Goal: Communication & Community: Answer question/provide support

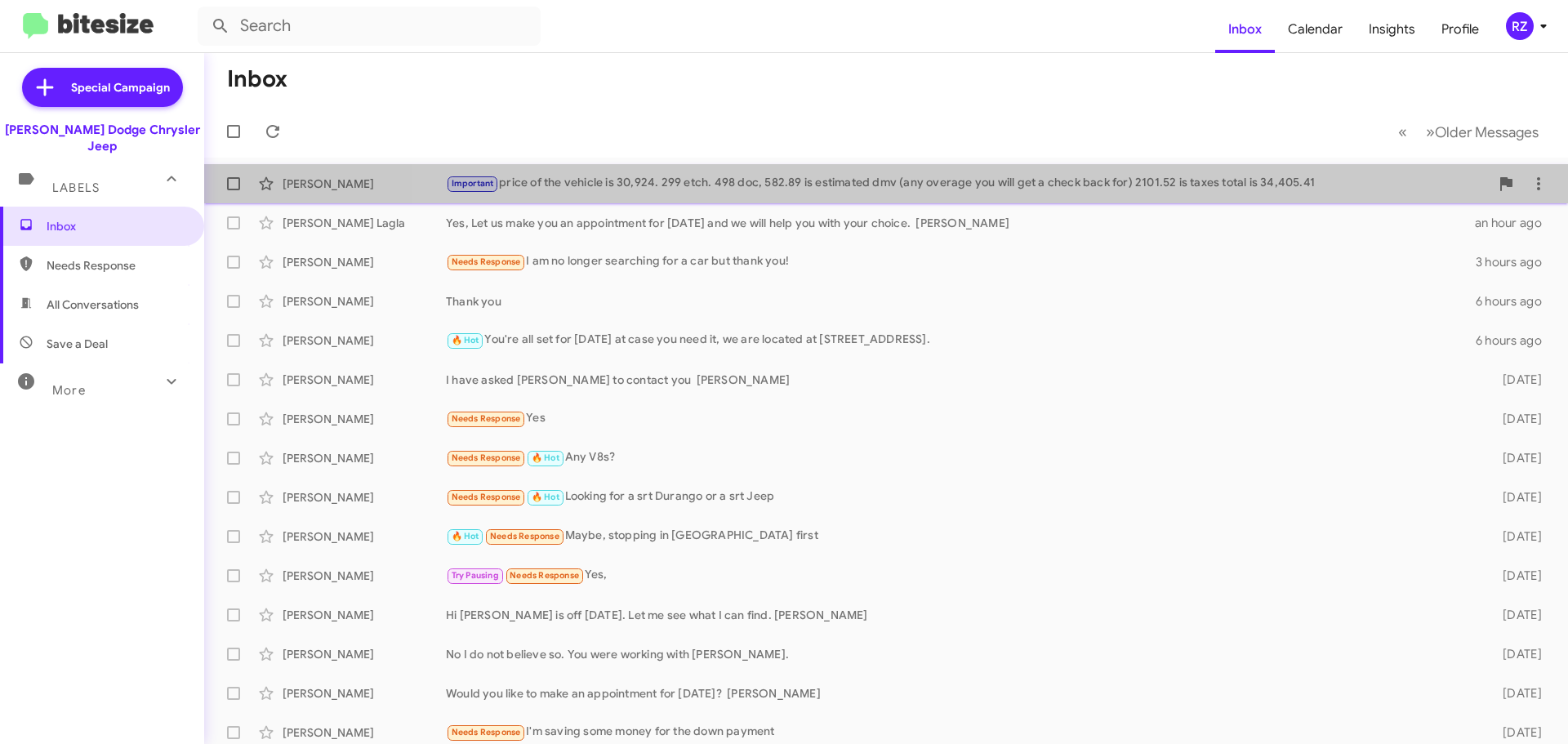
click at [935, 191] on div "Important price of the vehicle is 30,924. 299 etch. 498 doc, 582.89 is estimate…" at bounding box center [968, 183] width 1044 height 19
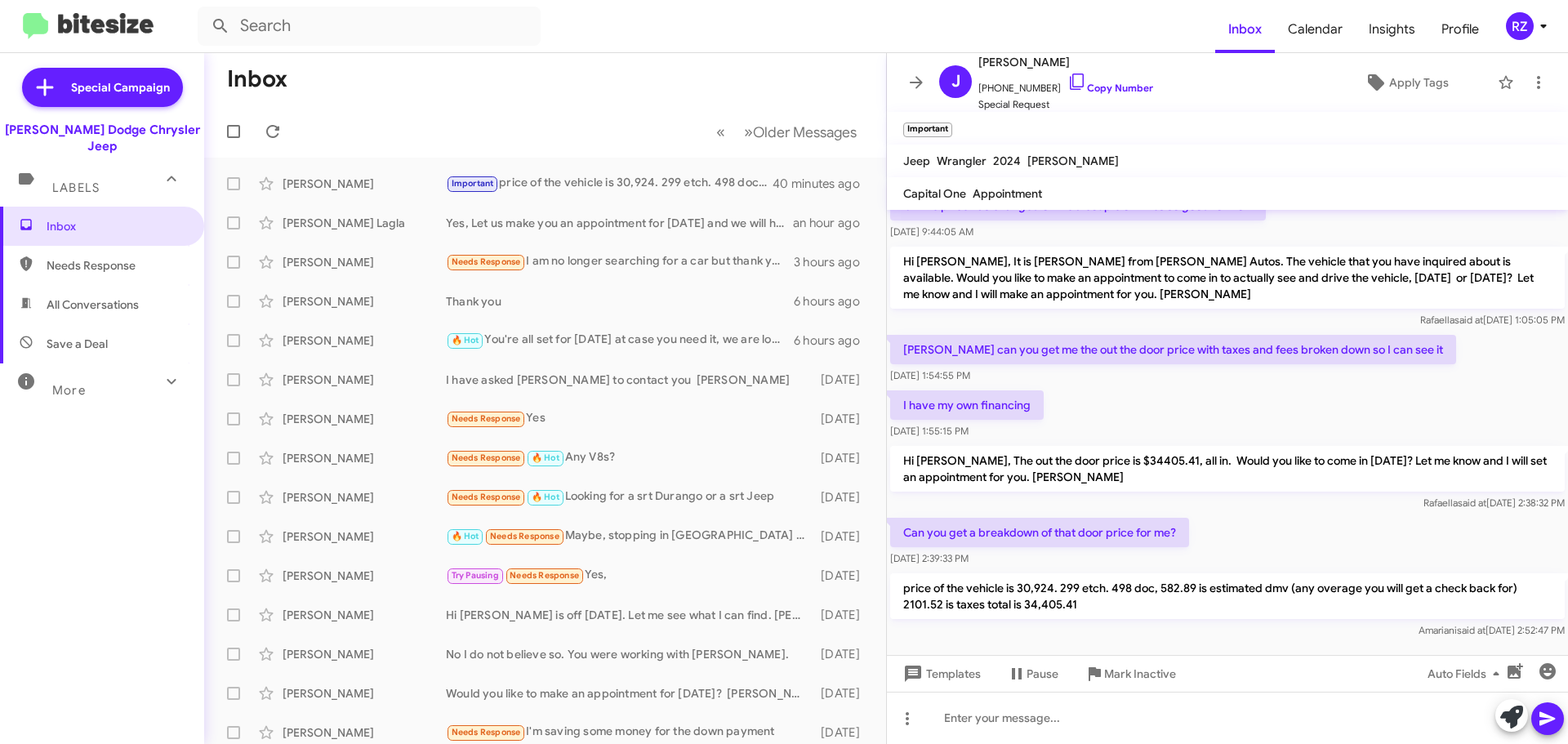
scroll to position [832, 0]
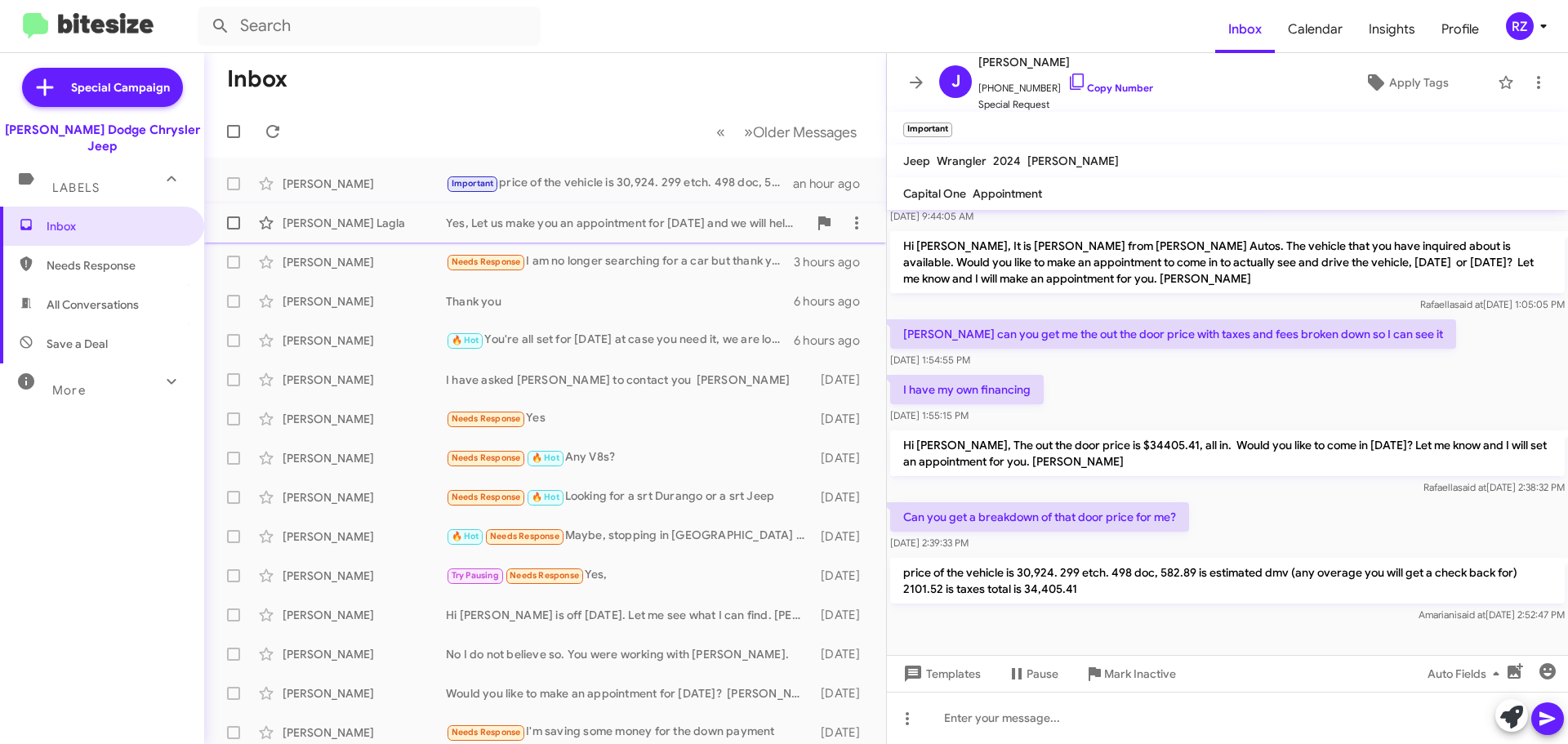
click at [632, 236] on div "Yessenia Lagla Yes, Let us make you an appointment for tomorrow and we will hel…" at bounding box center [544, 223] width 656 height 32
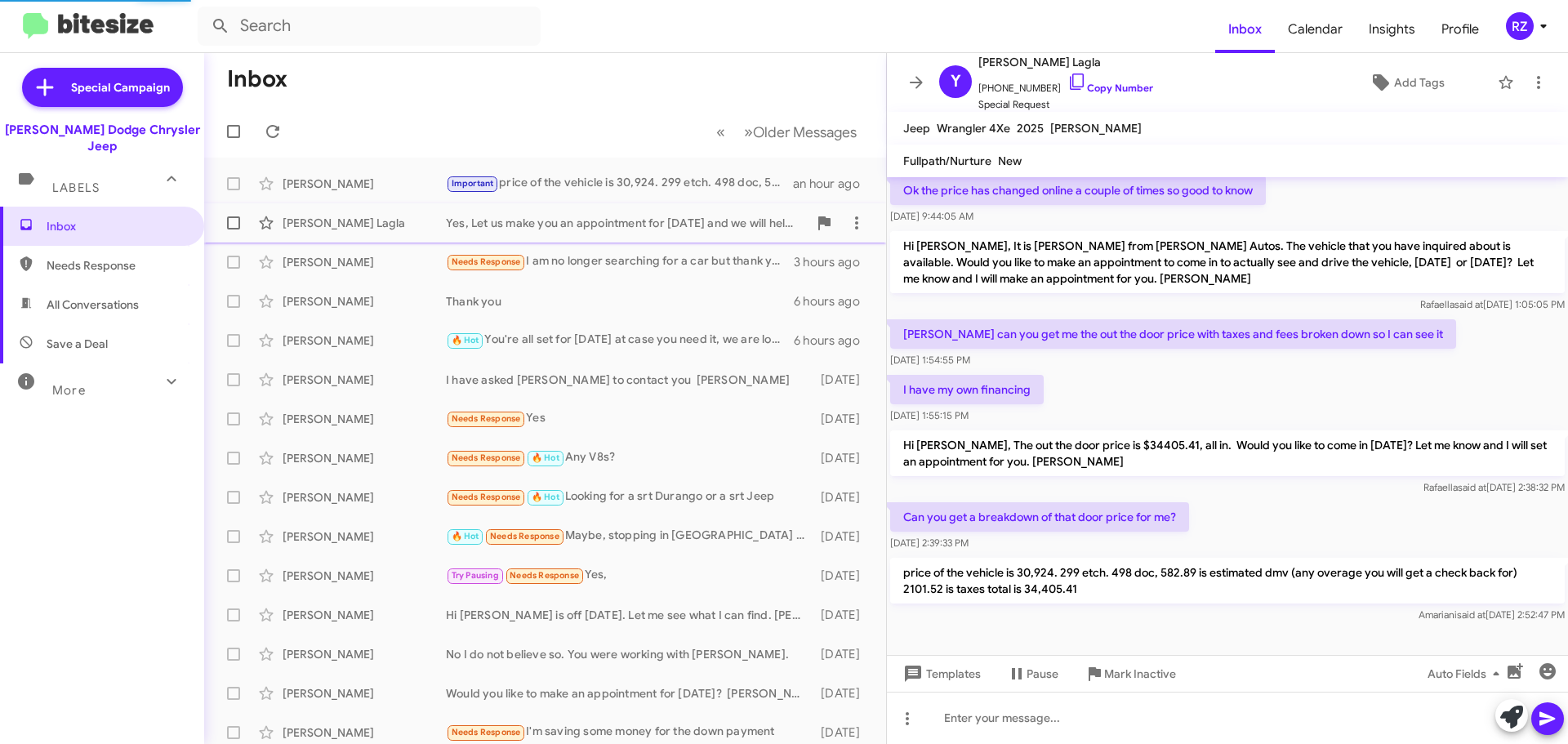
scroll to position [875, 0]
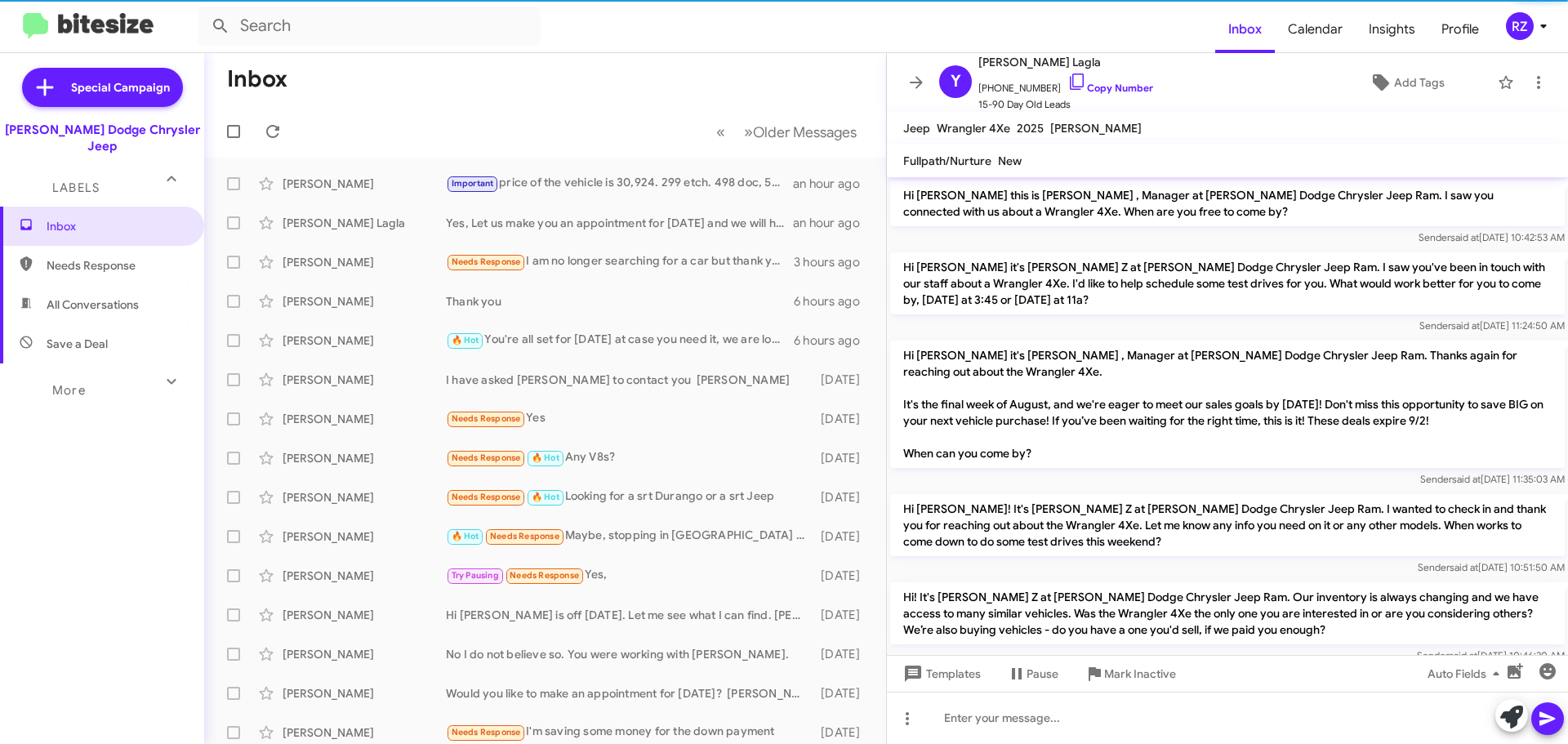
scroll to position [875, 0]
